Goal: Task Accomplishment & Management: Manage account settings

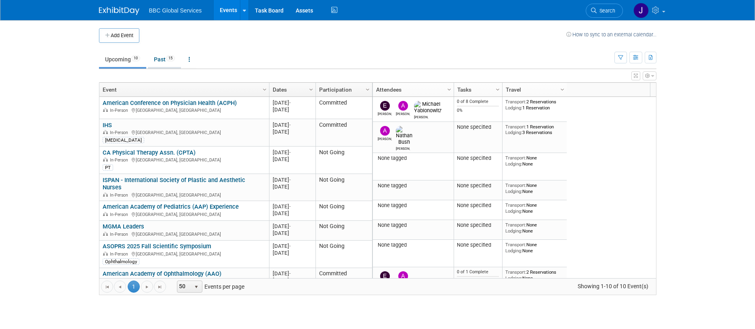
click at [162, 57] on link "Past 15" at bounding box center [164, 59] width 33 height 15
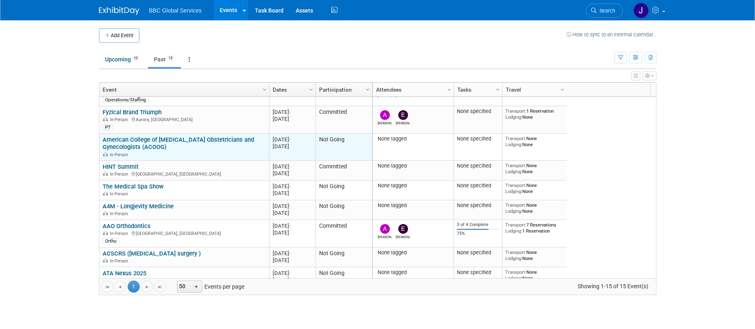
scroll to position [176, 0]
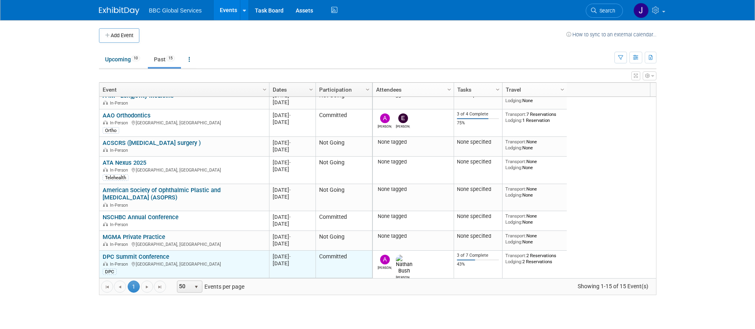
click at [152, 265] on div "In-Person [GEOGRAPHIC_DATA], [GEOGRAPHIC_DATA]" at bounding box center [184, 263] width 163 height 7
click at [154, 257] on link "DPC Summit Conference" at bounding box center [136, 256] width 67 height 7
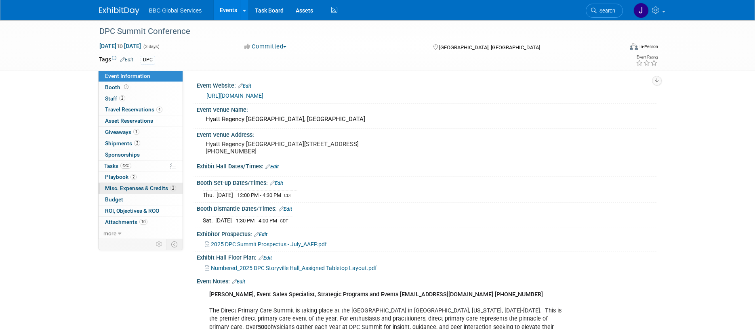
click at [127, 187] on span "Misc. Expenses & Credits 2" at bounding box center [140, 188] width 71 height 6
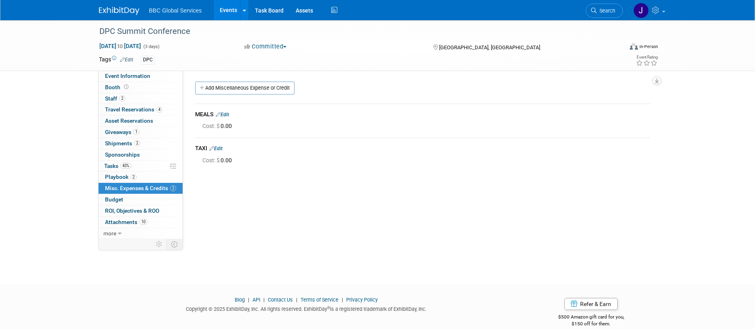
click at [226, 113] on link "Edit" at bounding box center [222, 115] width 13 height 6
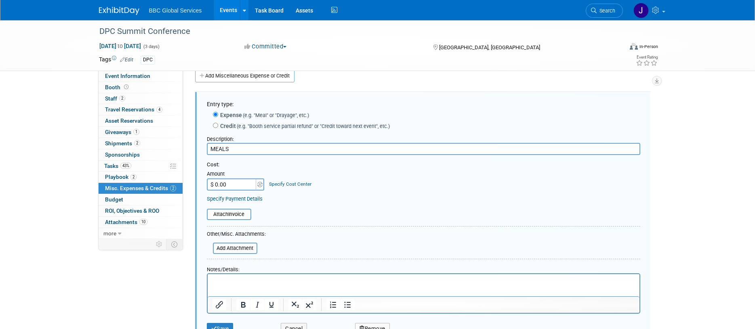
click at [230, 185] on input "$ 0.00" at bounding box center [232, 184] width 50 height 12
type input "$ 37.22"
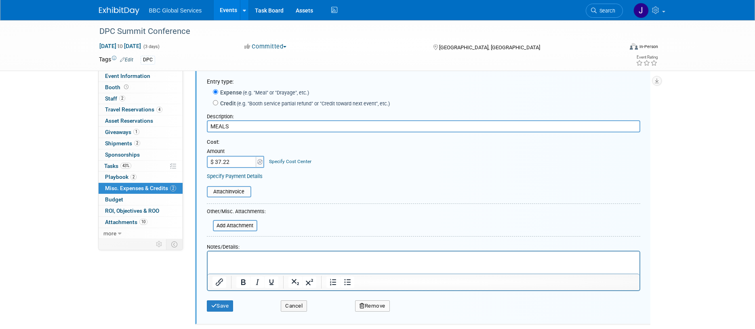
scroll to position [35, 0]
click at [222, 258] on p "Rich Text Area. Press ALT-0 for help." at bounding box center [423, 258] width 422 height 8
click at [212, 124] on input "MEALS" at bounding box center [423, 126] width 433 height 12
type input "NB MEALS"
click at [222, 304] on button "Save" at bounding box center [220, 305] width 27 height 11
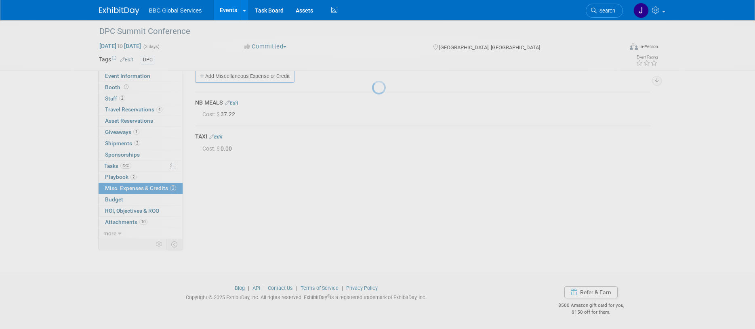
scroll to position [12, 0]
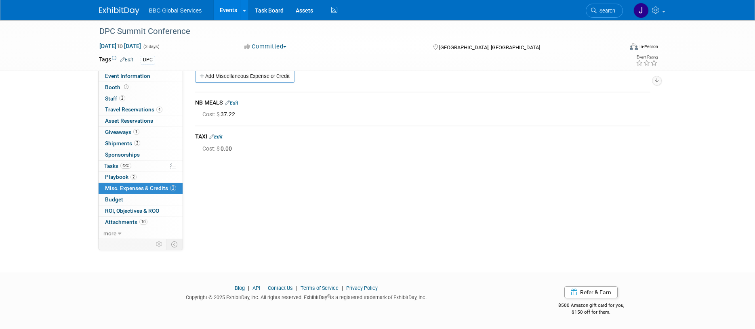
click at [220, 136] on link "Edit" at bounding box center [215, 137] width 13 height 6
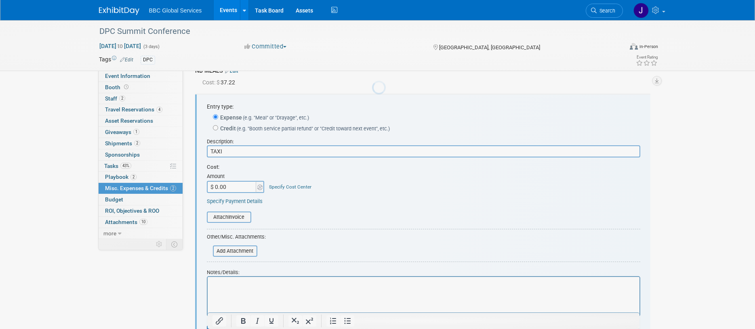
scroll to position [46, 0]
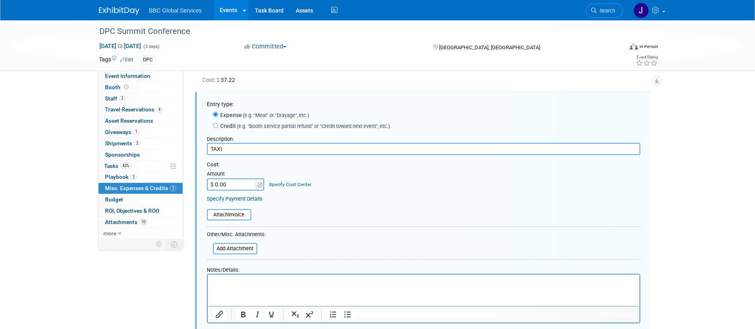
click at [226, 183] on input "$ 0.00" at bounding box center [232, 184] width 50 height 12
type input "$ 70.81"
click at [210, 149] on input "TAXI" at bounding box center [423, 149] width 433 height 12
click at [255, 144] on input "NB UBERTAXI" at bounding box center [423, 149] width 433 height 12
click at [255, 147] on input "NB UBERTAXI" at bounding box center [423, 149] width 433 height 12
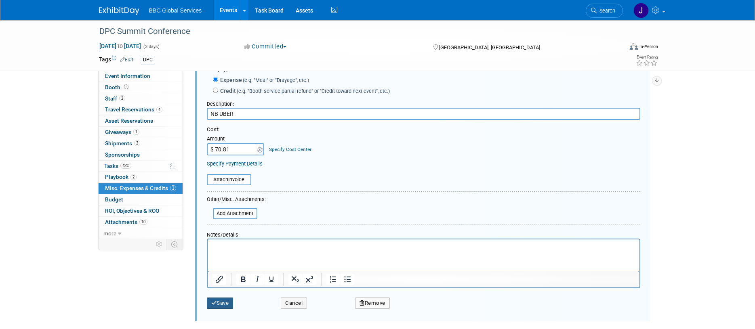
type input "NB UBER"
click at [223, 301] on button "Save" at bounding box center [220, 303] width 27 height 11
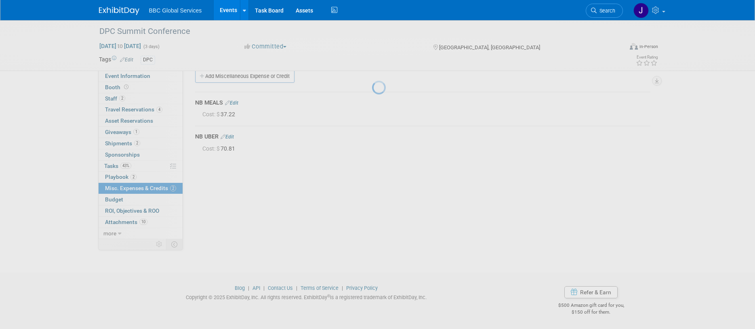
scroll to position [12, 0]
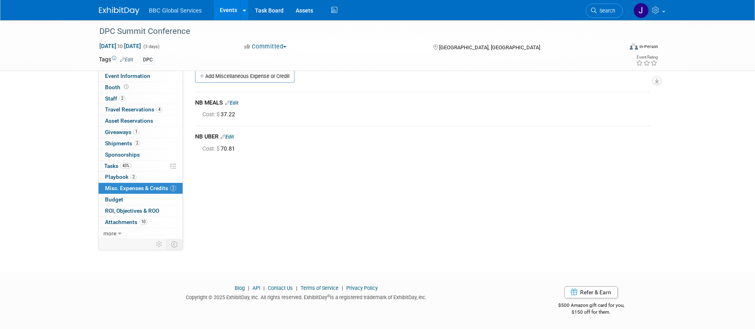
click at [126, 187] on span "Misc. Expenses & Credits 2" at bounding box center [140, 188] width 71 height 6
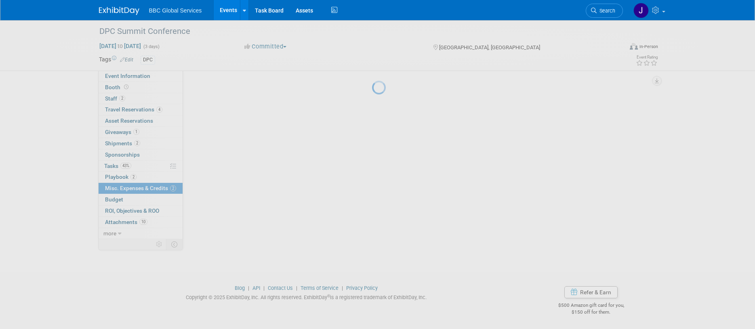
scroll to position [0, 0]
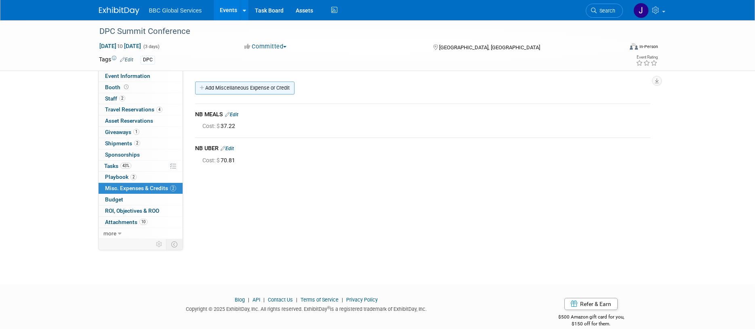
click at [208, 90] on link "Add Miscellaneous Expense or Credit" at bounding box center [244, 88] width 99 height 13
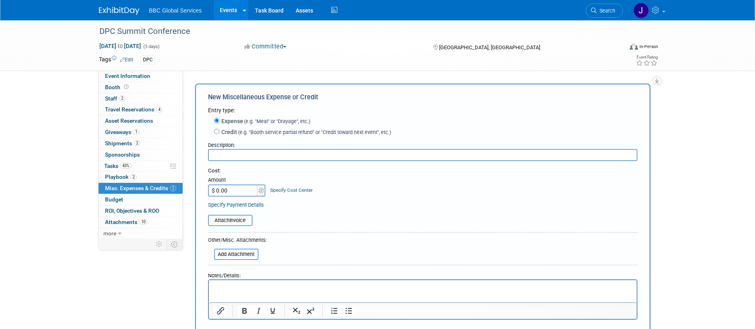
type input "N"
type input "FedEx"
click at [227, 286] on p "Rich Text Area. Press ALT-0 for help." at bounding box center [422, 287] width 418 height 8
paste body "Rich Text Area. Press ALT-0 for help."
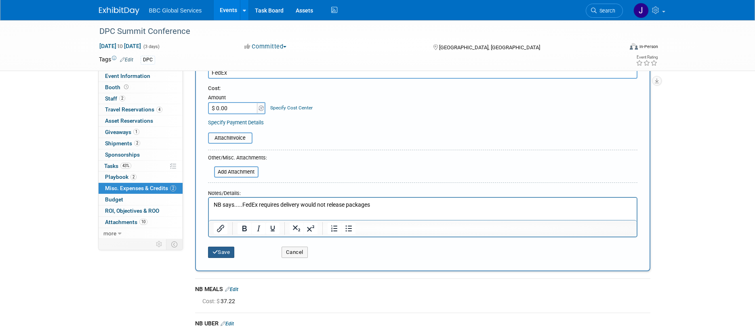
click at [231, 252] on button "Save" at bounding box center [221, 252] width 27 height 11
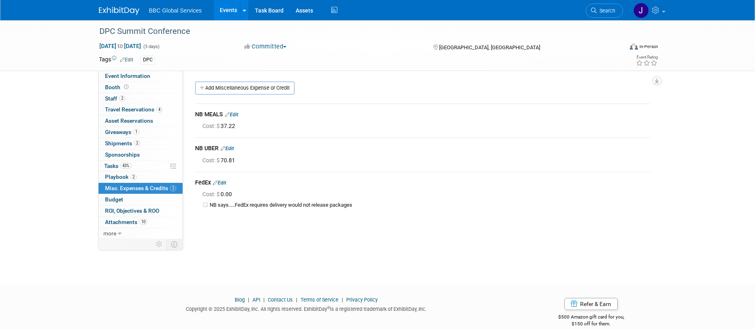
click at [237, 113] on link "Edit" at bounding box center [231, 115] width 13 height 6
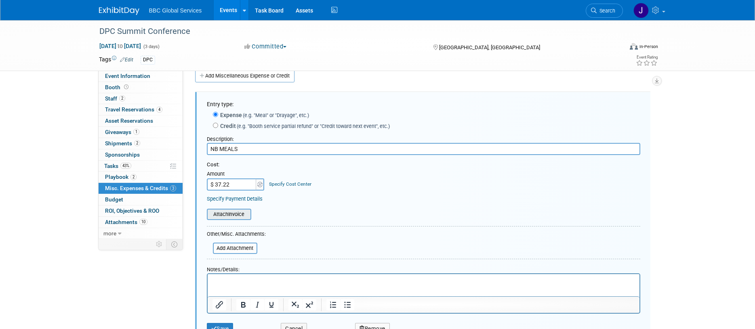
click at [239, 216] on input "file" at bounding box center [202, 215] width 96 height 10
click at [223, 281] on p "Rich Text Area. Press ALT-0 for help." at bounding box center [423, 281] width 422 height 8
click at [296, 285] on p "https://mail.google.com/mail/u/1/#search/Nathan/WhctKLbfNwrJSgvBXbFTJWrjTqvQRqh…" at bounding box center [423, 281] width 422 height 8
click at [217, 312] on icon "Insert/edit link" at bounding box center [219, 310] width 10 height 10
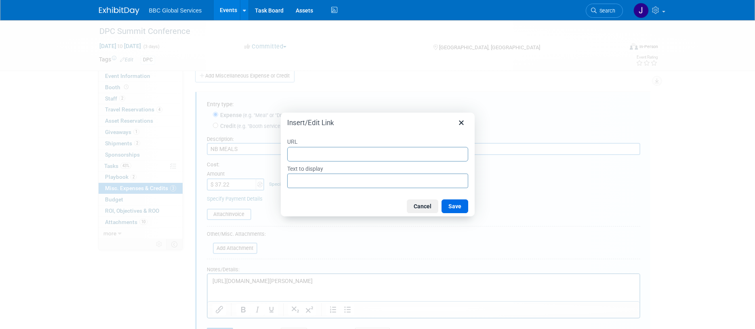
type input "https://mail.google.com/mail/u/1/#search/Nathan/WhctKLbfNwrJSgvBXbFTJWrjTqvQRqh…"
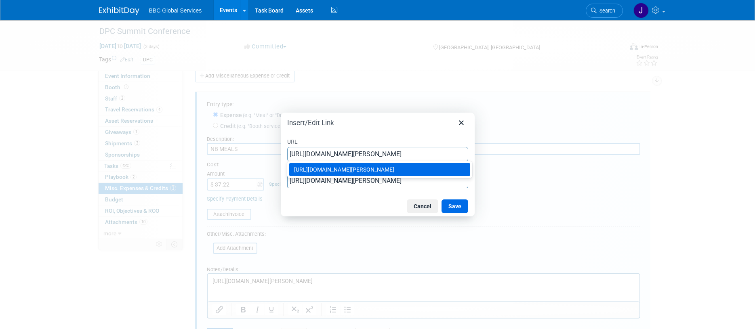
type input "https://mail.google.com/mail/u/1/#search/Nathan/WhctKLbfNwrJSgvBXbFTJWrjTqvQRqh…"
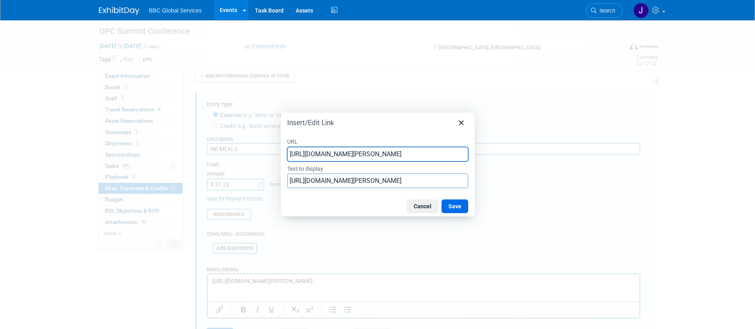
click at [346, 210] on div "Cancel Save" at bounding box center [378, 206] width 194 height 20
drag, startPoint x: 291, startPoint y: 180, endPoint x: 487, endPoint y: 179, distance: 196.2
click at [487, 180] on div "Insert/Edit Link URL https://mail.google.com/mail/u/1/#search/Nathan/WhctKLbfNw…" at bounding box center [377, 164] width 755 height 329
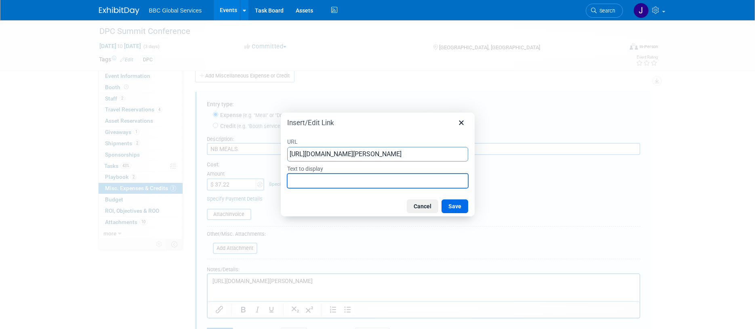
scroll to position [0, 0]
type input "NB Receipt"
click at [455, 204] on button "Save" at bounding box center [454, 206] width 27 height 14
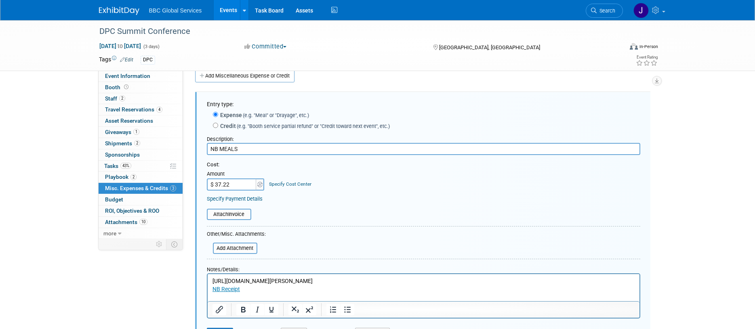
drag, startPoint x: 297, startPoint y: 289, endPoint x: 209, endPoint y: 283, distance: 88.7
click at [209, 283] on html "https://mail.google.com/mail/u/1/#search/Nathan/WhctKLbfNwrJSgvBXbFTJWrjTqvQRqh…" at bounding box center [423, 283] width 432 height 19
click at [212, 287] on body "NB Receipt" at bounding box center [423, 285] width 423 height 16
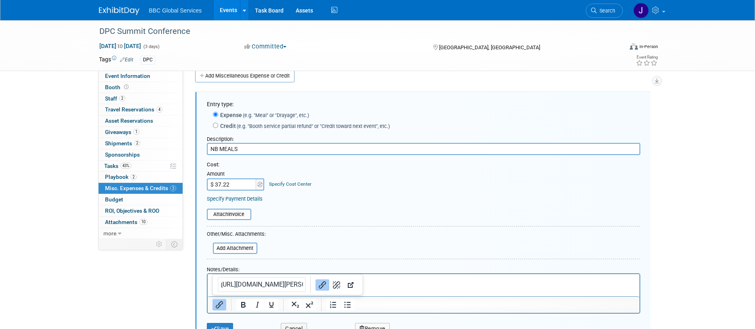
click at [427, 287] on p "﻿NB Receipt" at bounding box center [423, 289] width 422 height 8
click at [441, 308] on div at bounding box center [424, 304] width 432 height 13
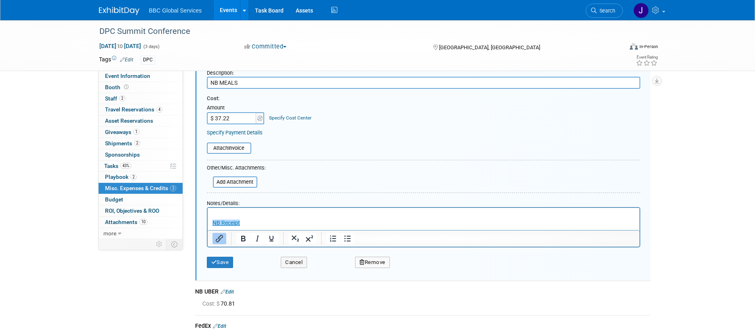
scroll to position [81, 0]
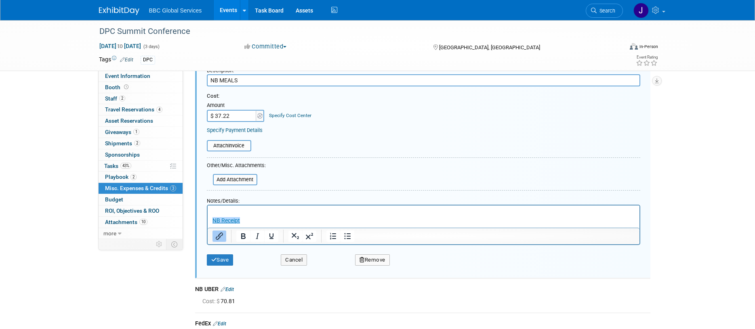
click at [252, 220] on p "NB Receipt﻿" at bounding box center [423, 221] width 422 height 8
click at [226, 209] on p "Rich Text Area. Press ALT-0 for help." at bounding box center [423, 213] width 422 height 8
click at [222, 222] on link "NB Receipt﻿" at bounding box center [225, 220] width 27 height 6
click at [360, 218] on icon "Open link" at bounding box center [363, 217] width 6 height 6
click at [377, 216] on p "Rich Text Area. Press ALT-0 for help." at bounding box center [423, 213] width 422 height 8
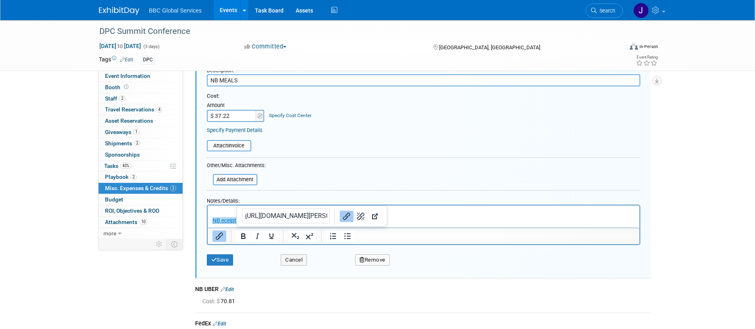
drag, startPoint x: 241, startPoint y: 221, endPoint x: 195, endPoint y: 221, distance: 46.8
click at [207, 221] on html "NB eceipt﻿" at bounding box center [423, 214] width 432 height 19
click at [220, 262] on button "Save" at bounding box center [220, 259] width 27 height 11
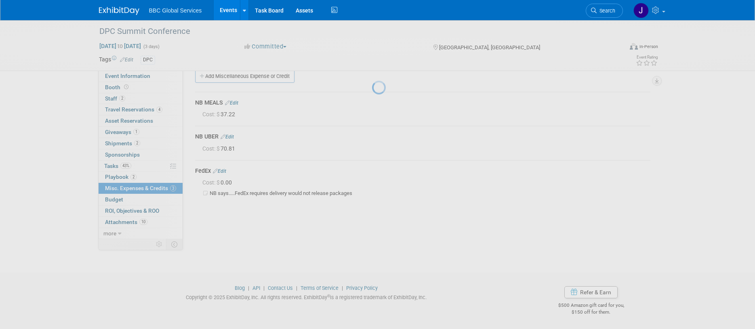
scroll to position [12, 0]
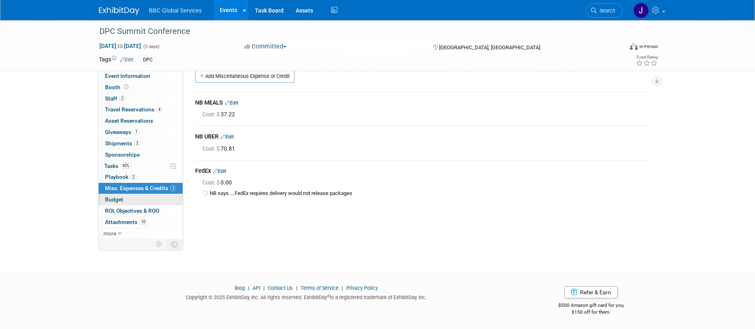
click at [111, 197] on span "Budget" at bounding box center [114, 199] width 18 height 6
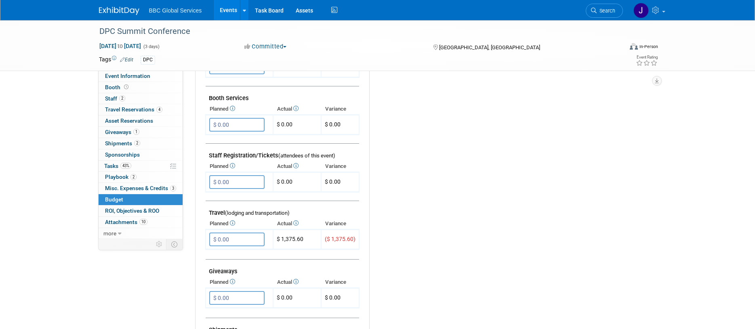
scroll to position [199, 0]
click at [111, 220] on span "Attachments 10" at bounding box center [126, 222] width 42 height 6
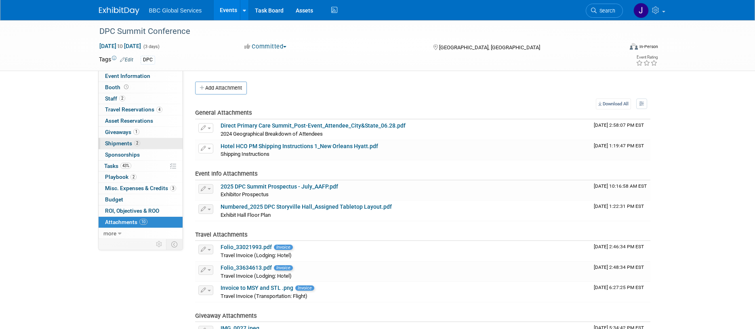
click at [109, 144] on span "Shipments 2" at bounding box center [122, 143] width 35 height 6
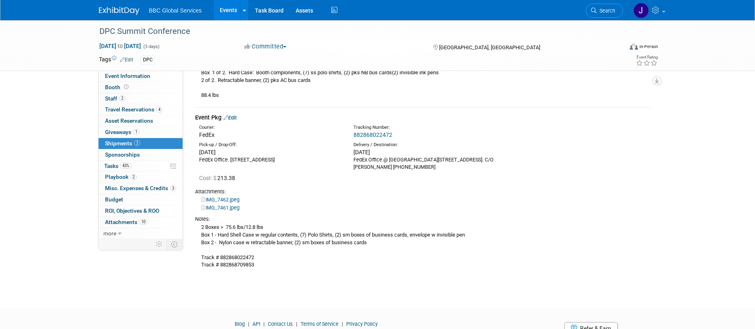
scroll to position [178, 0]
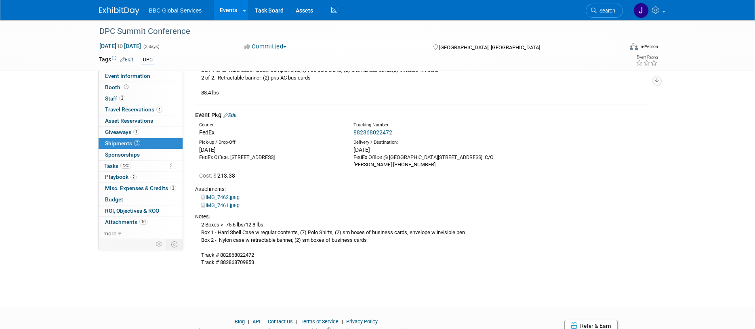
click at [217, 194] on link "IMG_7462.jpeg" at bounding box center [220, 197] width 38 height 6
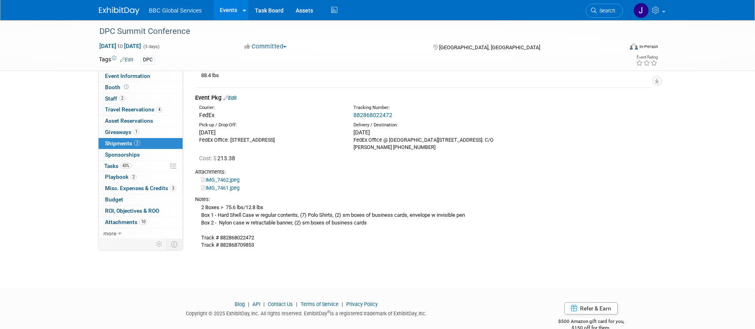
scroll to position [205, 0]
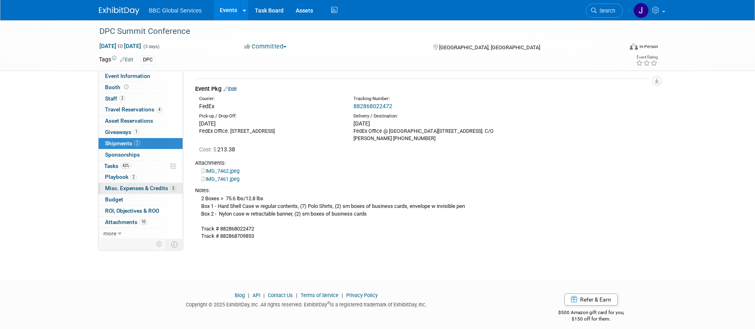
click at [122, 189] on span "Misc. Expenses & Credits 3" at bounding box center [140, 188] width 71 height 6
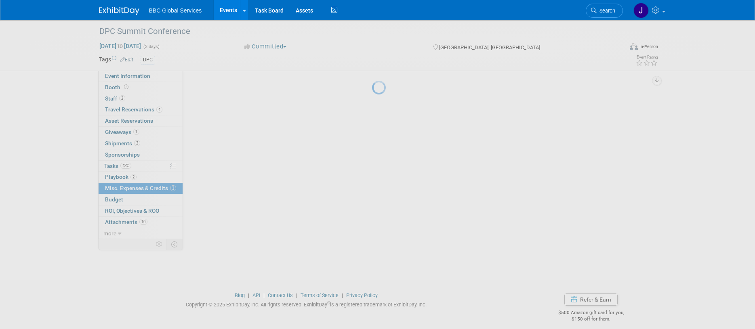
scroll to position [0, 0]
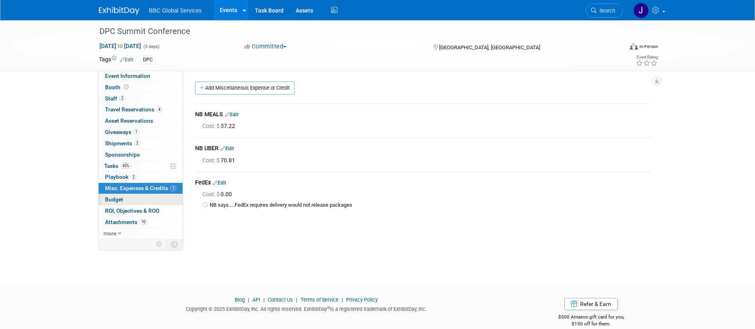
click at [111, 199] on span "Budget" at bounding box center [114, 199] width 18 height 6
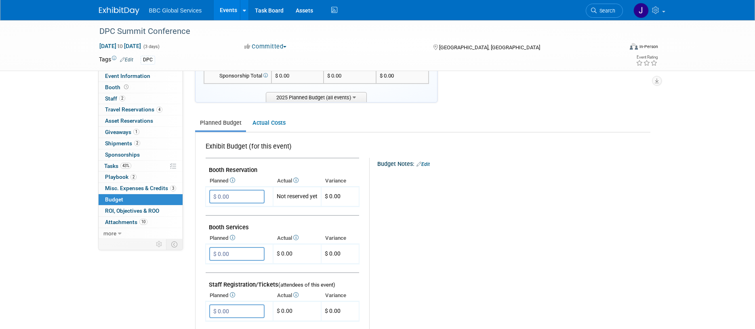
scroll to position [72, 0]
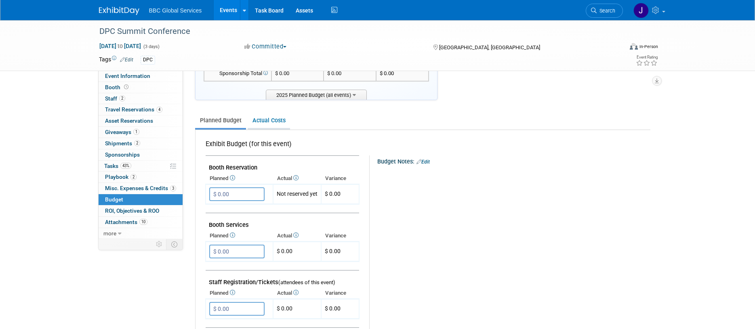
click at [273, 127] on link "Actual Costs" at bounding box center [268, 120] width 42 height 15
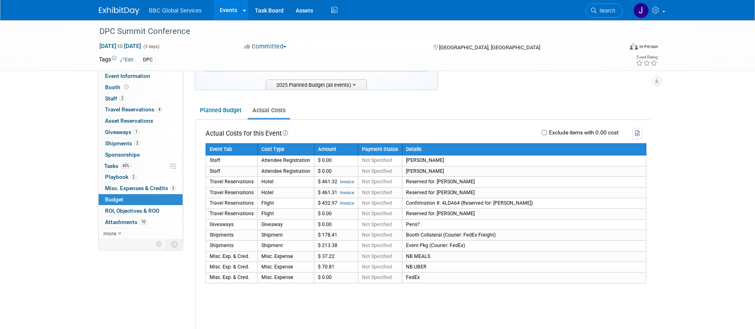
scroll to position [83, 0]
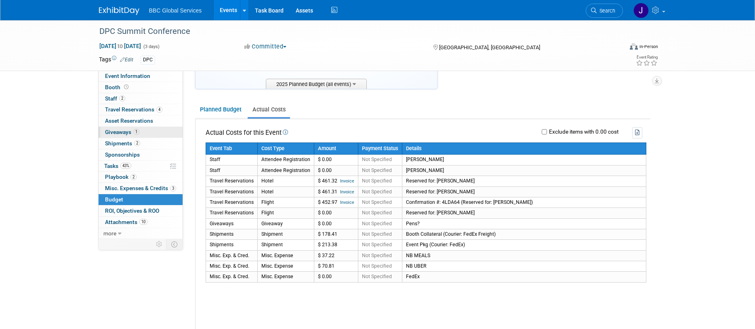
click at [126, 132] on span "Giveaways 1" at bounding box center [122, 132] width 34 height 6
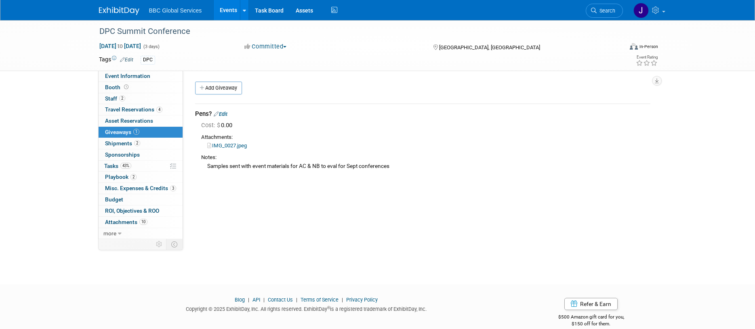
click at [230, 146] on link "IMG_0027.jpeg" at bounding box center [227, 146] width 40 height 6
click at [225, 113] on link "Edit" at bounding box center [221, 114] width 14 height 6
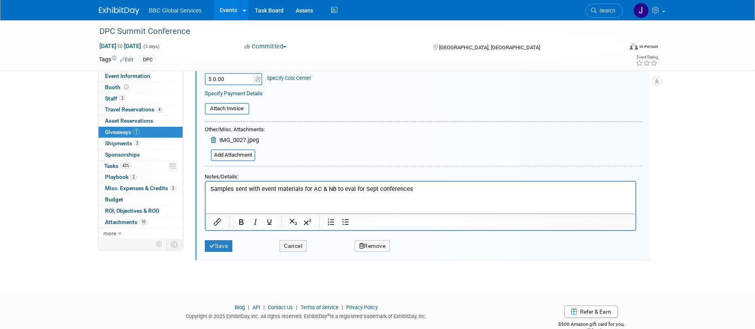
scroll to position [136, 0]
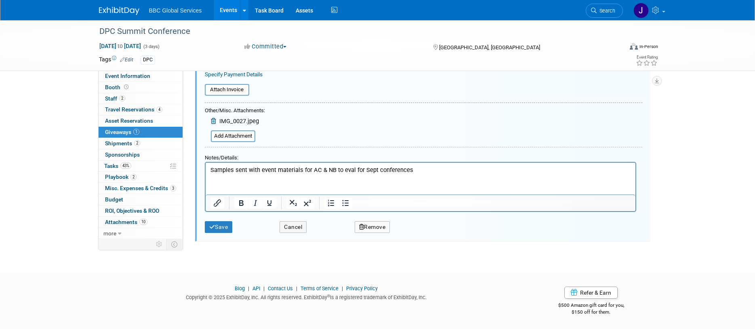
click at [371, 227] on button "Remove" at bounding box center [372, 227] width 36 height 12
click at [419, 233] on link "Yes" at bounding box center [417, 233] width 23 height 13
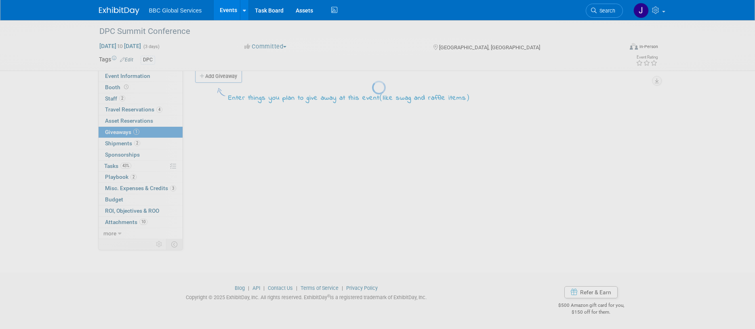
scroll to position [12, 0]
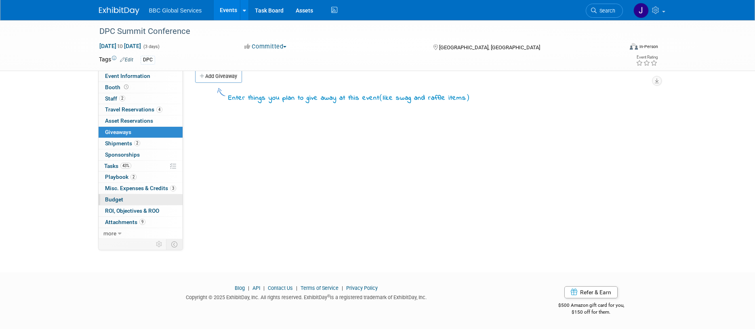
click at [119, 199] on span "Budget" at bounding box center [114, 199] width 18 height 6
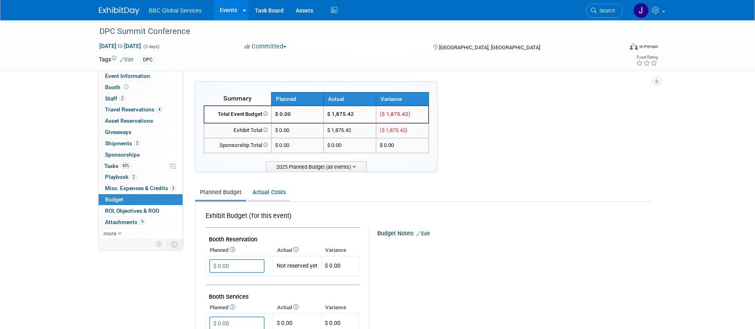
click at [273, 192] on link "Actual Costs" at bounding box center [268, 192] width 42 height 15
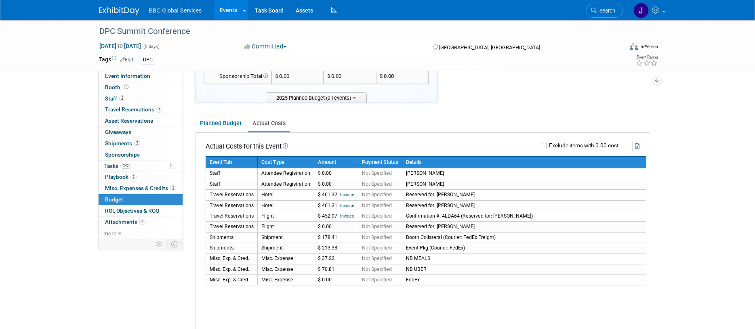
scroll to position [73, 0]
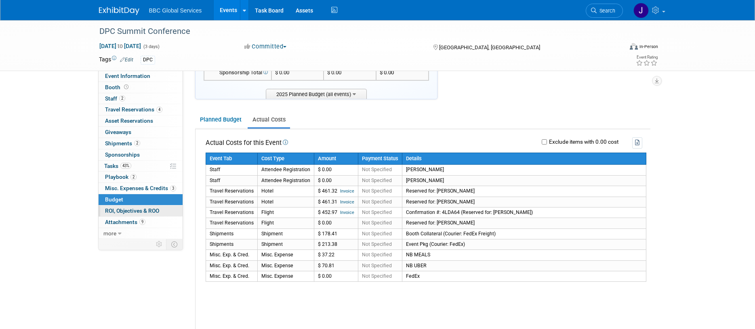
click at [130, 207] on link "0 ROI, Objectives & ROO 0" at bounding box center [141, 210] width 84 height 11
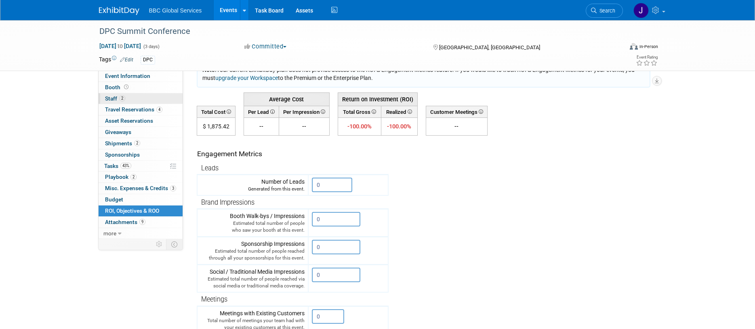
scroll to position [0, 0]
